Goal: Task Accomplishment & Management: Use online tool/utility

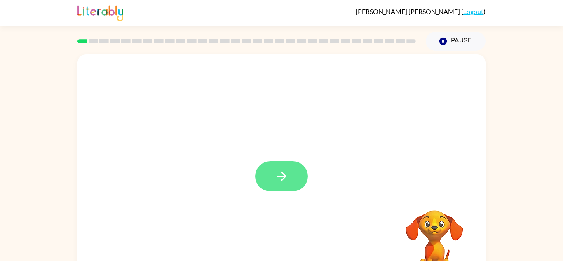
click at [278, 178] on icon "button" at bounding box center [282, 176] width 14 height 14
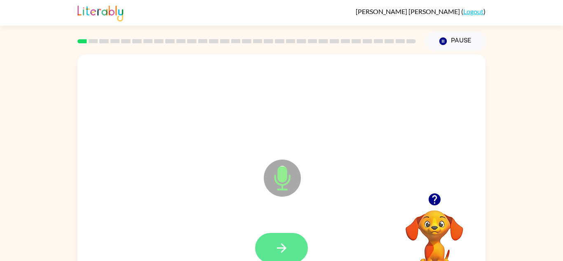
click at [277, 249] on icon "button" at bounding box center [282, 248] width 14 height 14
click at [271, 252] on button "button" at bounding box center [281, 248] width 53 height 30
click at [285, 242] on icon "button" at bounding box center [282, 248] width 14 height 14
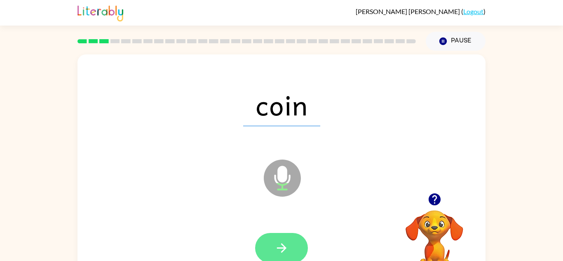
click at [287, 243] on icon "button" at bounding box center [282, 248] width 14 height 14
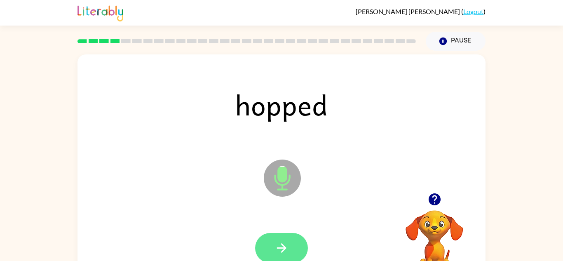
click at [281, 236] on button "button" at bounding box center [281, 248] width 53 height 30
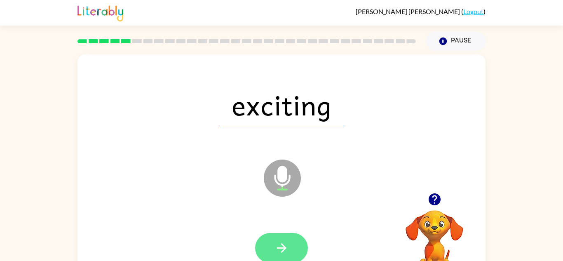
click at [285, 254] on icon "button" at bounding box center [282, 248] width 14 height 14
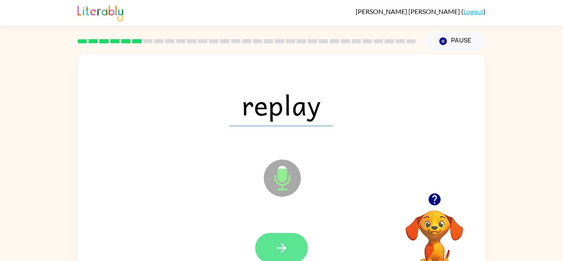
click at [281, 256] on button "button" at bounding box center [281, 248] width 53 height 30
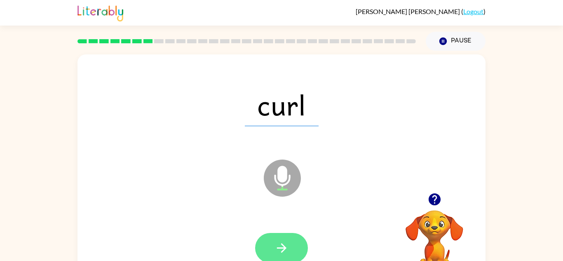
click at [292, 244] on button "button" at bounding box center [281, 248] width 53 height 30
click at [280, 247] on icon "button" at bounding box center [282, 248] width 14 height 14
click at [272, 253] on button "button" at bounding box center [281, 248] width 53 height 30
click at [288, 254] on icon "button" at bounding box center [282, 248] width 14 height 14
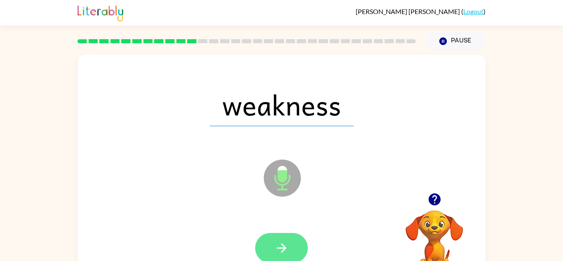
click at [282, 242] on icon "button" at bounding box center [282, 248] width 14 height 14
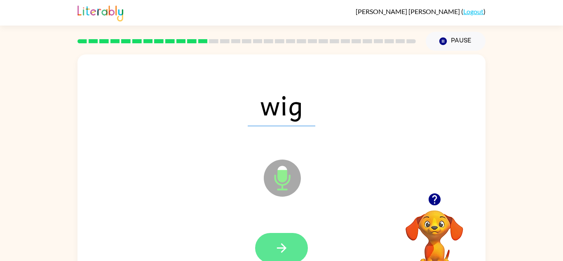
click at [278, 247] on icon "button" at bounding box center [281, 247] width 9 height 9
click at [281, 239] on button "button" at bounding box center [281, 248] width 53 height 30
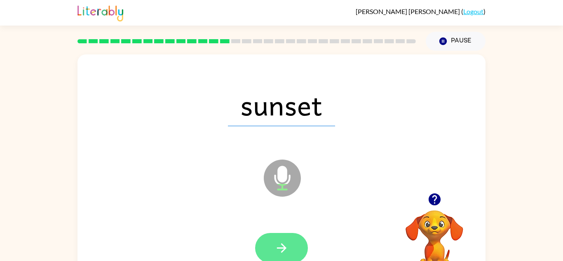
click at [279, 256] on button "button" at bounding box center [281, 248] width 53 height 30
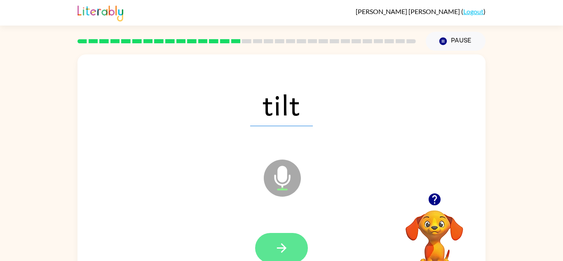
click at [280, 255] on icon "button" at bounding box center [282, 248] width 14 height 14
click at [293, 254] on button "button" at bounding box center [281, 248] width 53 height 30
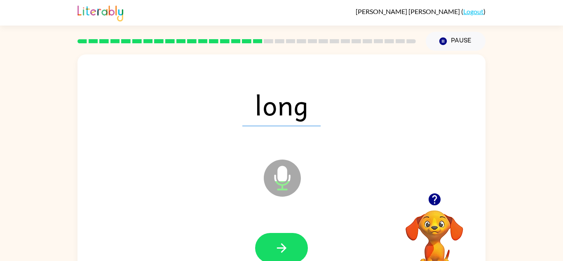
click at [298, 233] on div at bounding box center [281, 248] width 53 height 30
click at [293, 254] on button "button" at bounding box center [281, 248] width 53 height 30
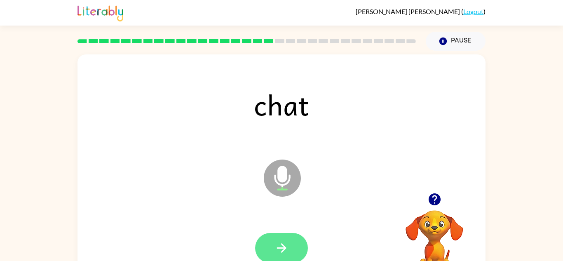
click at [289, 248] on button "button" at bounding box center [281, 248] width 53 height 30
click at [273, 248] on button "button" at bounding box center [281, 248] width 53 height 30
click at [275, 250] on icon "button" at bounding box center [282, 248] width 14 height 14
click at [289, 251] on button "button" at bounding box center [281, 248] width 53 height 30
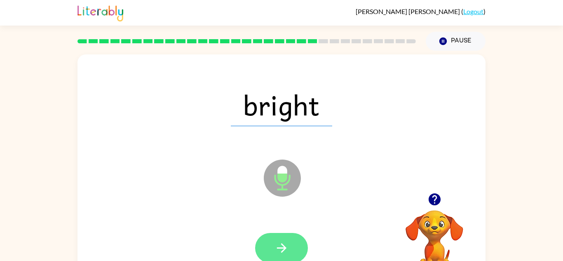
click at [284, 250] on icon "button" at bounding box center [281, 247] width 9 height 9
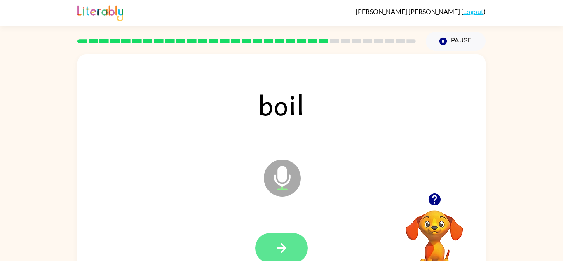
click at [291, 252] on button "button" at bounding box center [281, 248] width 53 height 30
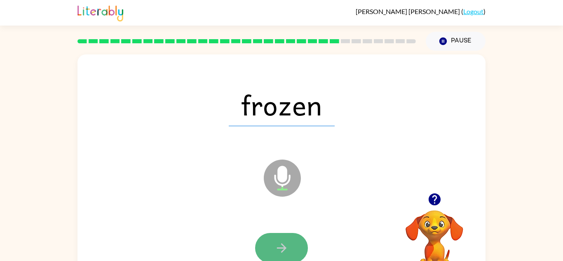
click at [284, 244] on icon "button" at bounding box center [282, 248] width 14 height 14
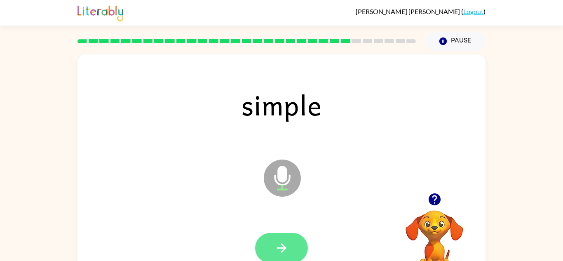
click at [287, 239] on button "button" at bounding box center [281, 248] width 53 height 30
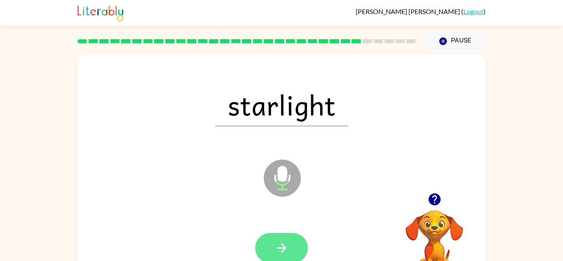
click at [298, 239] on button "button" at bounding box center [281, 248] width 53 height 30
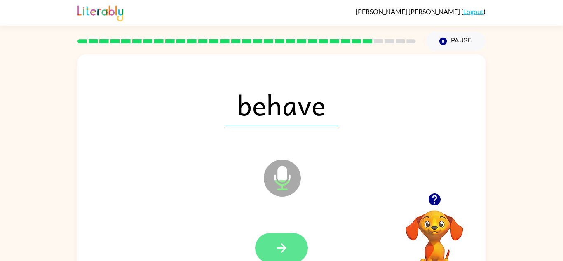
click at [279, 244] on icon "button" at bounding box center [282, 248] width 14 height 14
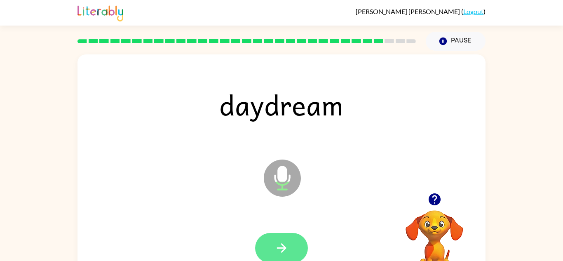
click at [295, 244] on button "button" at bounding box center [281, 248] width 53 height 30
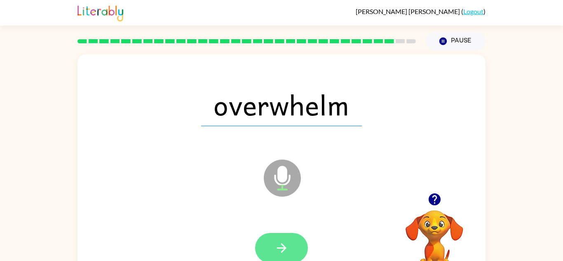
click at [282, 247] on icon "button" at bounding box center [282, 248] width 14 height 14
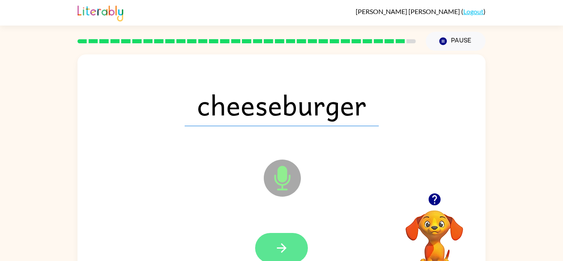
click at [284, 244] on icon "button" at bounding box center [282, 248] width 14 height 14
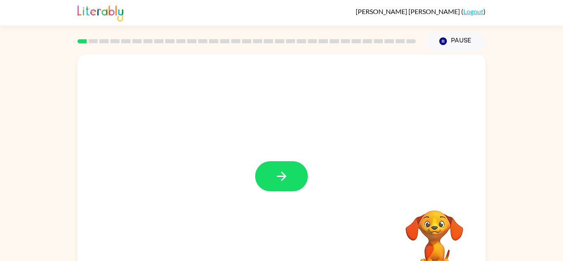
click at [270, 203] on div at bounding box center [282, 171] width 408 height 235
click at [291, 179] on button "button" at bounding box center [281, 176] width 53 height 30
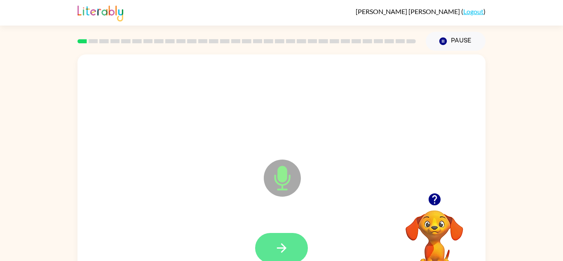
click at [275, 241] on icon "button" at bounding box center [282, 248] width 14 height 14
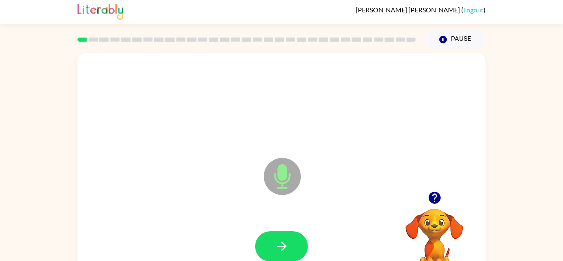
scroll to position [5, 0]
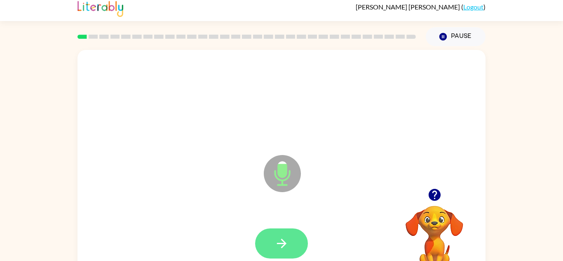
click at [295, 244] on button "button" at bounding box center [281, 243] width 53 height 30
click at [279, 250] on icon "button" at bounding box center [282, 243] width 14 height 14
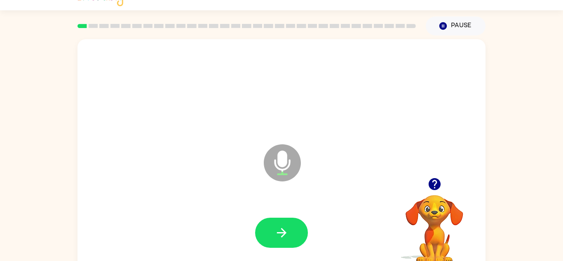
scroll to position [16, 0]
click at [290, 244] on button "button" at bounding box center [281, 232] width 53 height 30
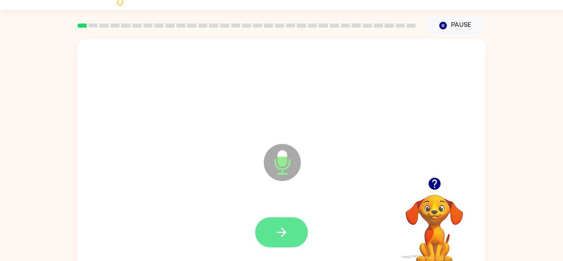
click at [289, 229] on button "button" at bounding box center [281, 232] width 53 height 30
click at [289, 236] on button "button" at bounding box center [281, 232] width 53 height 30
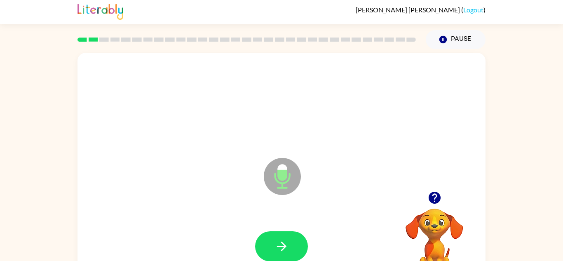
scroll to position [0, 0]
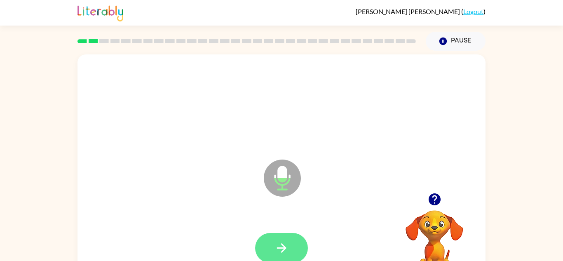
click at [279, 248] on icon "button" at bounding box center [281, 247] width 9 height 9
click at [275, 253] on icon "button" at bounding box center [282, 248] width 14 height 14
click at [282, 248] on icon "button" at bounding box center [281, 247] width 9 height 9
click at [284, 249] on icon "button" at bounding box center [281, 247] width 9 height 9
click at [289, 251] on icon "button" at bounding box center [282, 248] width 14 height 14
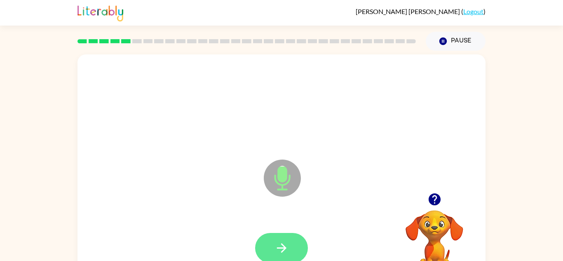
click at [281, 247] on icon "button" at bounding box center [282, 248] width 14 height 14
click at [280, 257] on button "button" at bounding box center [281, 248] width 53 height 30
click at [287, 247] on icon "button" at bounding box center [282, 248] width 14 height 14
click at [291, 251] on button "button" at bounding box center [281, 248] width 53 height 30
click at [288, 246] on icon "button" at bounding box center [282, 248] width 14 height 14
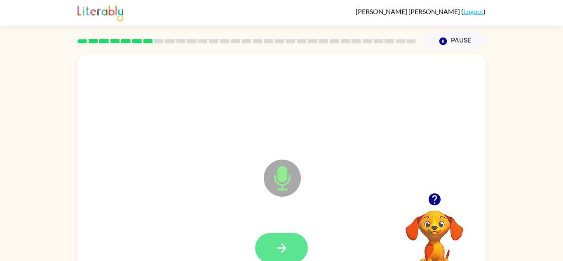
click at [284, 251] on icon "button" at bounding box center [282, 248] width 14 height 14
click at [291, 246] on button "button" at bounding box center [281, 248] width 53 height 30
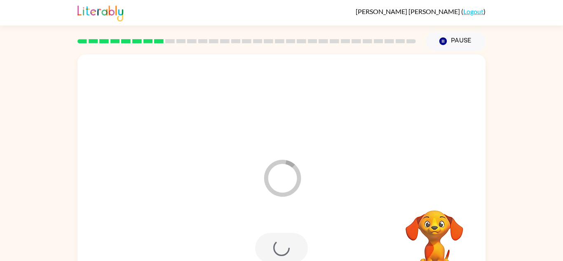
click at [293, 243] on div at bounding box center [281, 248] width 53 height 30
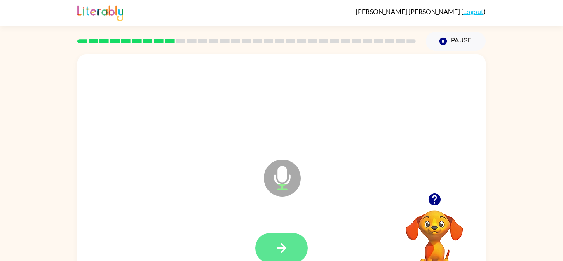
click at [285, 250] on icon "button" at bounding box center [282, 248] width 14 height 14
click at [289, 250] on icon "button" at bounding box center [282, 248] width 14 height 14
click at [285, 241] on icon "button" at bounding box center [282, 248] width 14 height 14
click at [292, 246] on button "button" at bounding box center [281, 248] width 53 height 30
click at [284, 251] on icon "button" at bounding box center [282, 248] width 14 height 14
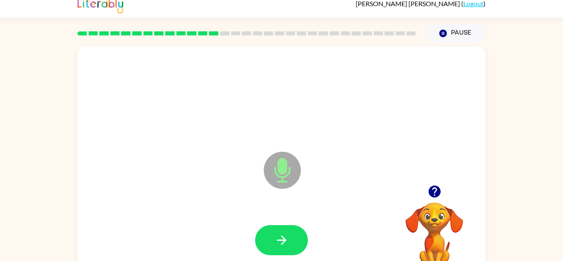
scroll to position [11, 0]
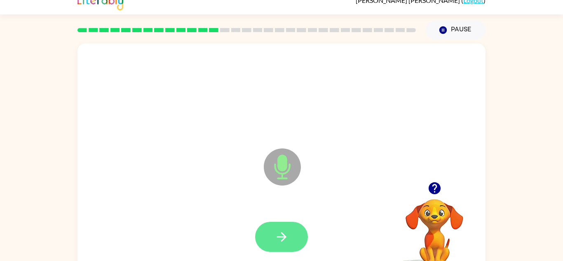
click at [288, 240] on icon "button" at bounding box center [282, 237] width 14 height 14
click at [288, 242] on icon "button" at bounding box center [282, 237] width 14 height 14
click at [280, 233] on icon "button" at bounding box center [282, 237] width 14 height 14
click at [285, 227] on button "button" at bounding box center [281, 237] width 53 height 30
click at [281, 244] on button "button" at bounding box center [281, 237] width 53 height 30
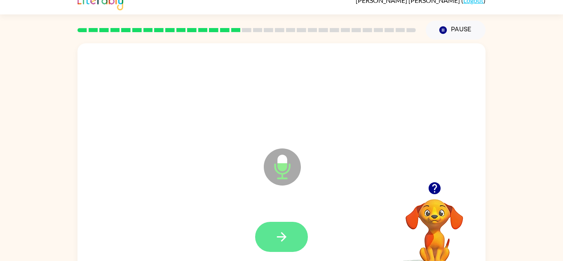
click at [286, 237] on icon "button" at bounding box center [281, 236] width 9 height 9
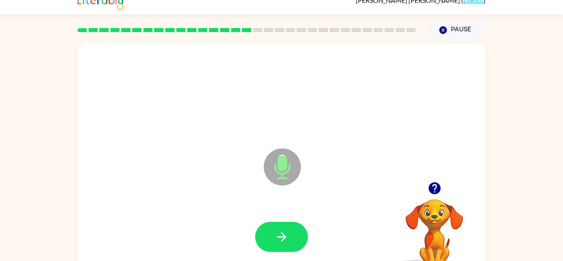
scroll to position [12, 0]
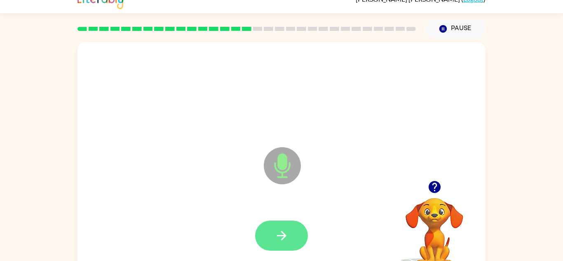
click at [282, 228] on button "button" at bounding box center [281, 236] width 53 height 30
click at [294, 226] on button "button" at bounding box center [281, 236] width 53 height 30
click at [289, 237] on button "button" at bounding box center [281, 236] width 53 height 30
click at [297, 235] on button "button" at bounding box center [281, 236] width 53 height 30
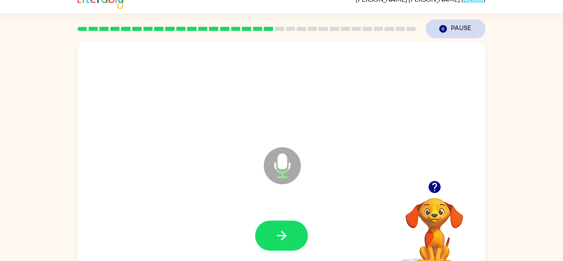
click at [453, 33] on button "Pause Pause" at bounding box center [456, 28] width 60 height 19
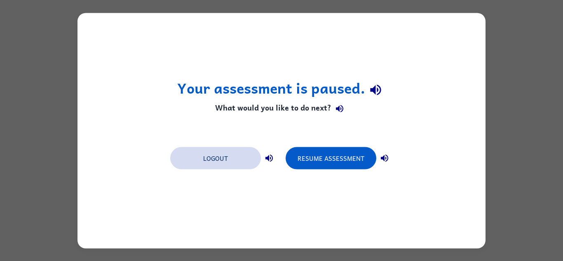
click at [226, 157] on button "Logout" at bounding box center [215, 158] width 91 height 22
